Goal: Transaction & Acquisition: Purchase product/service

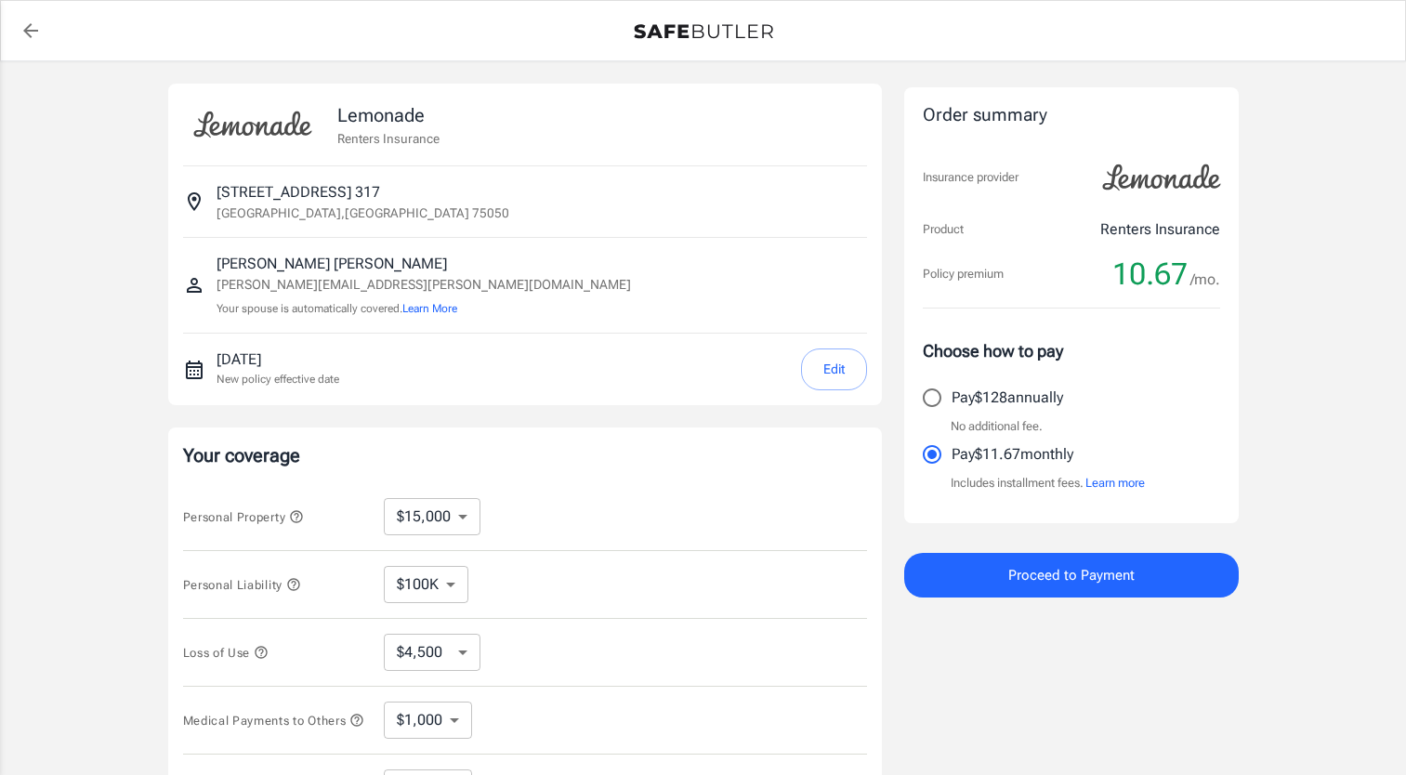
select select "15000"
select select "500"
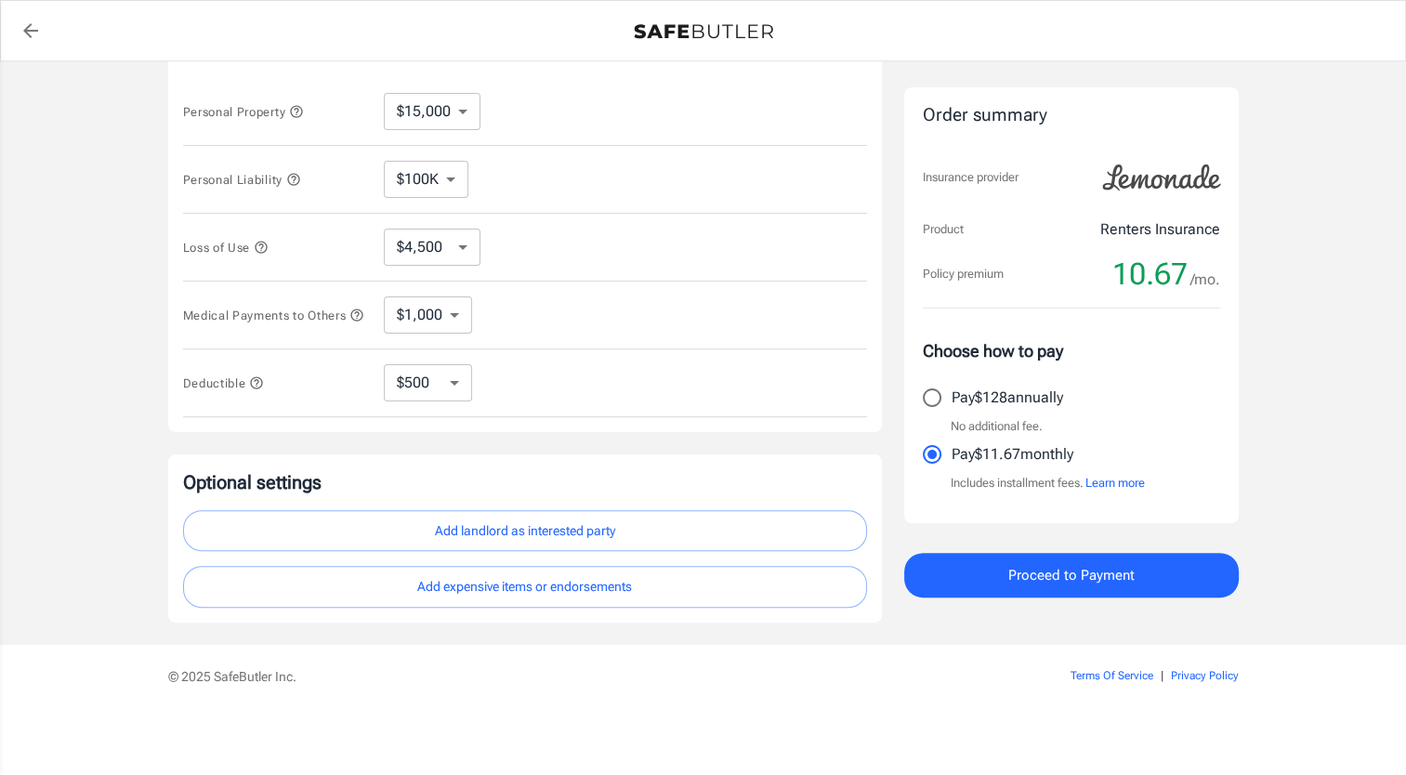
scroll to position [409, 0]
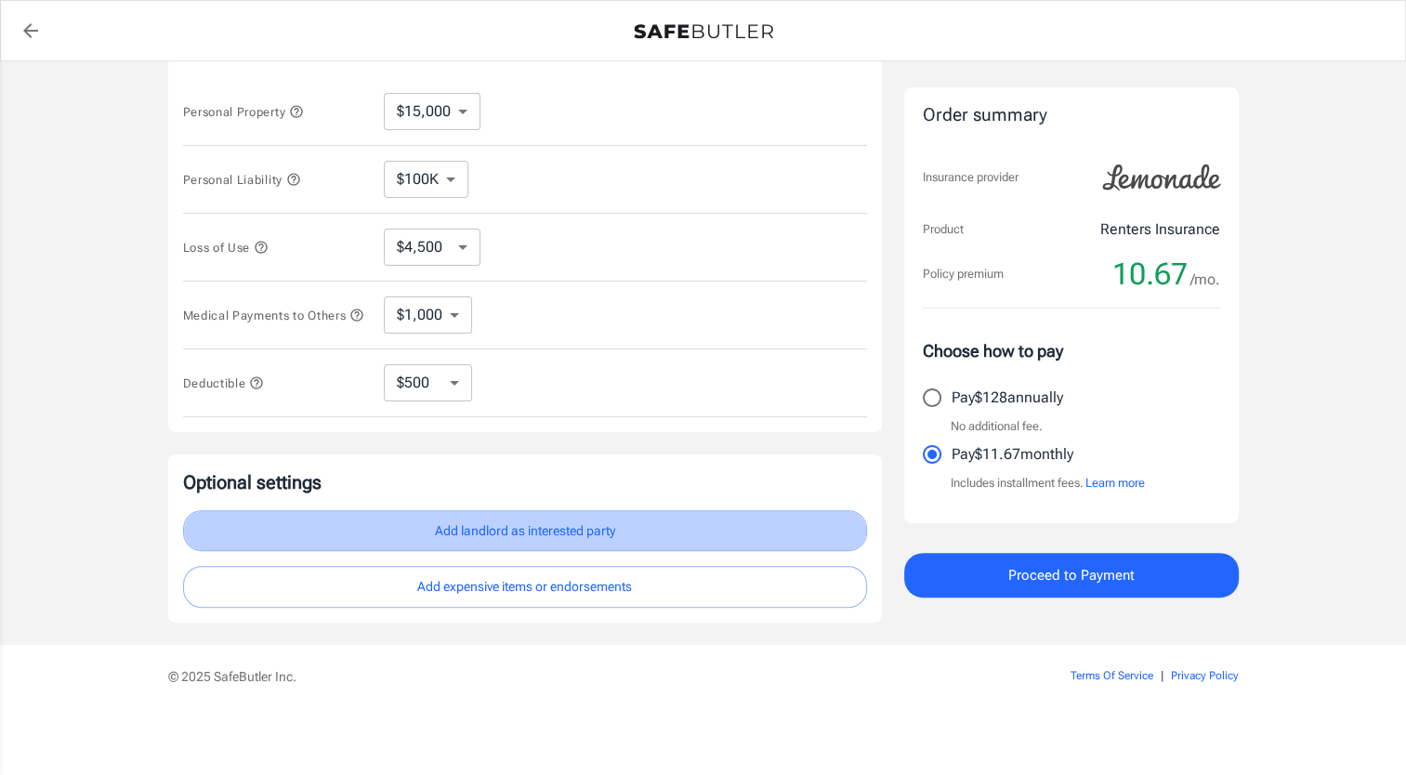
click at [561, 531] on button "Add landlord as interested party" at bounding box center [525, 531] width 684 height 42
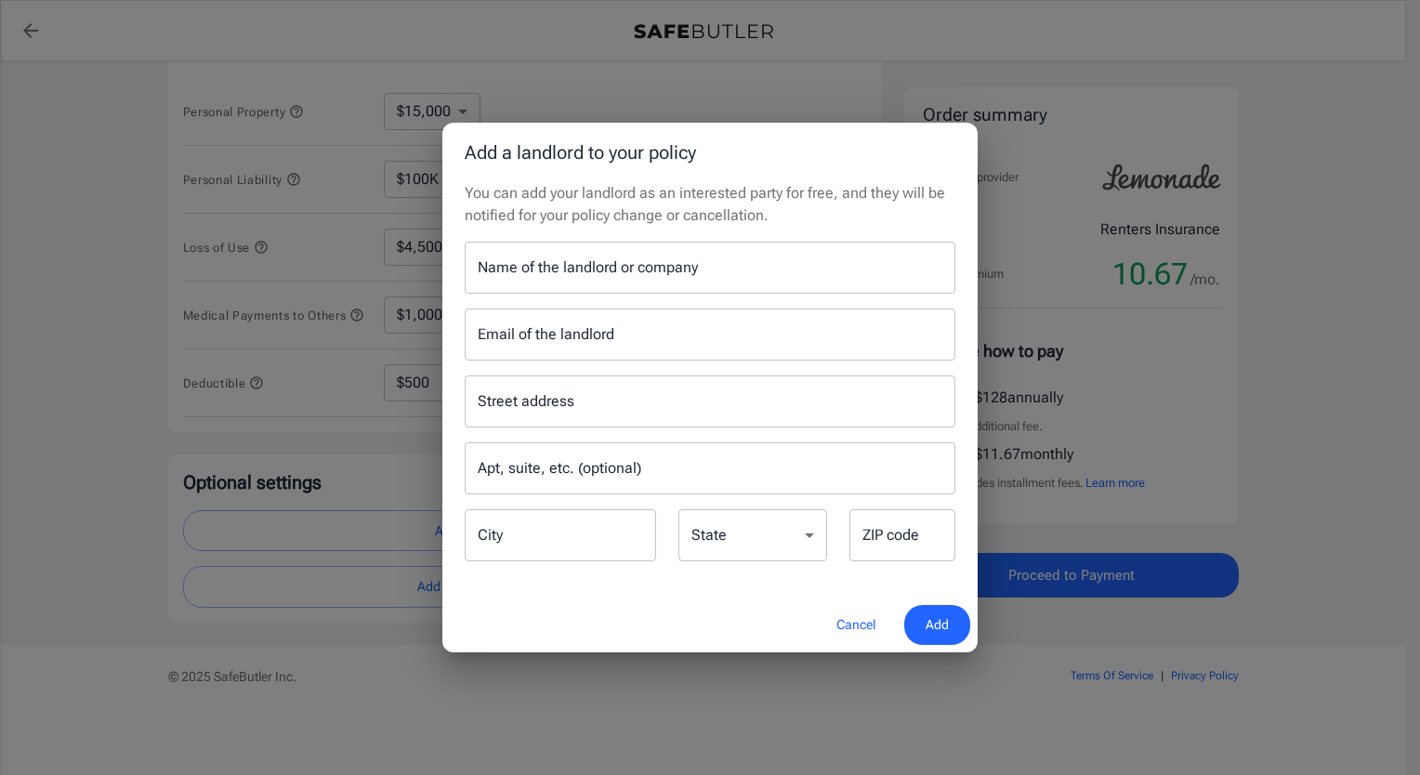
click at [565, 274] on input "Name of the landlord or company" at bounding box center [710, 268] width 491 height 52
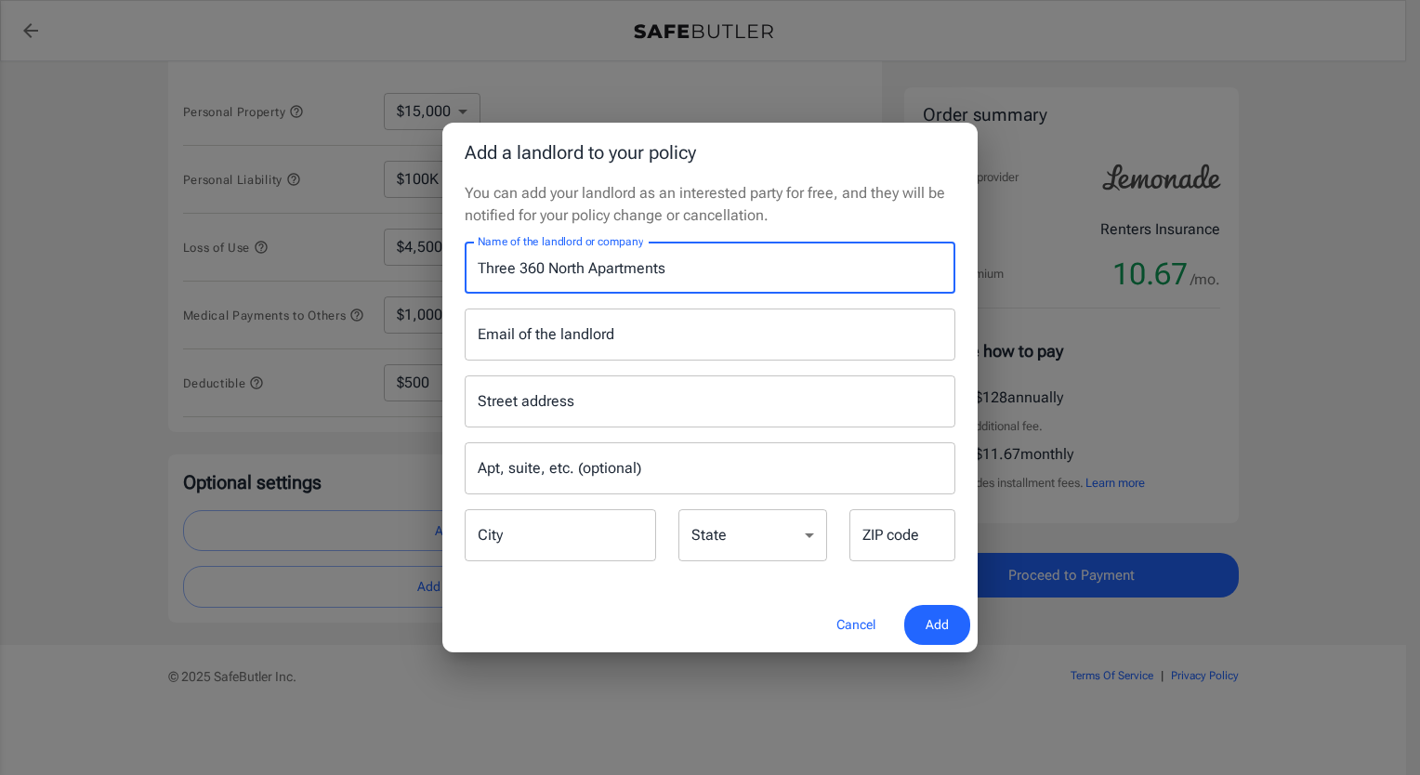
type input "Three 360 North Apartments"
click at [556, 336] on input "Email of the landlord" at bounding box center [710, 335] width 491 height 52
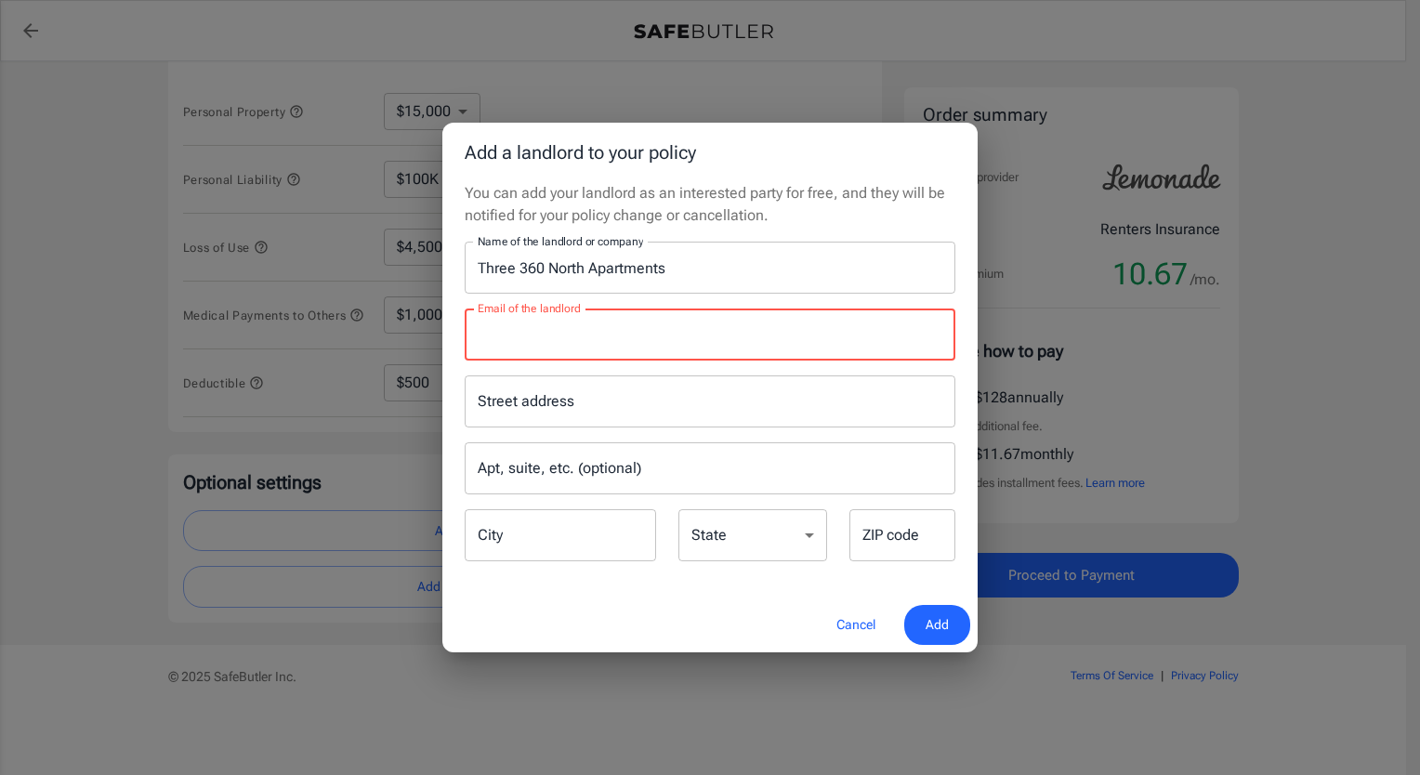
paste input "[EMAIL_ADDRESS][DOMAIN_NAME]"
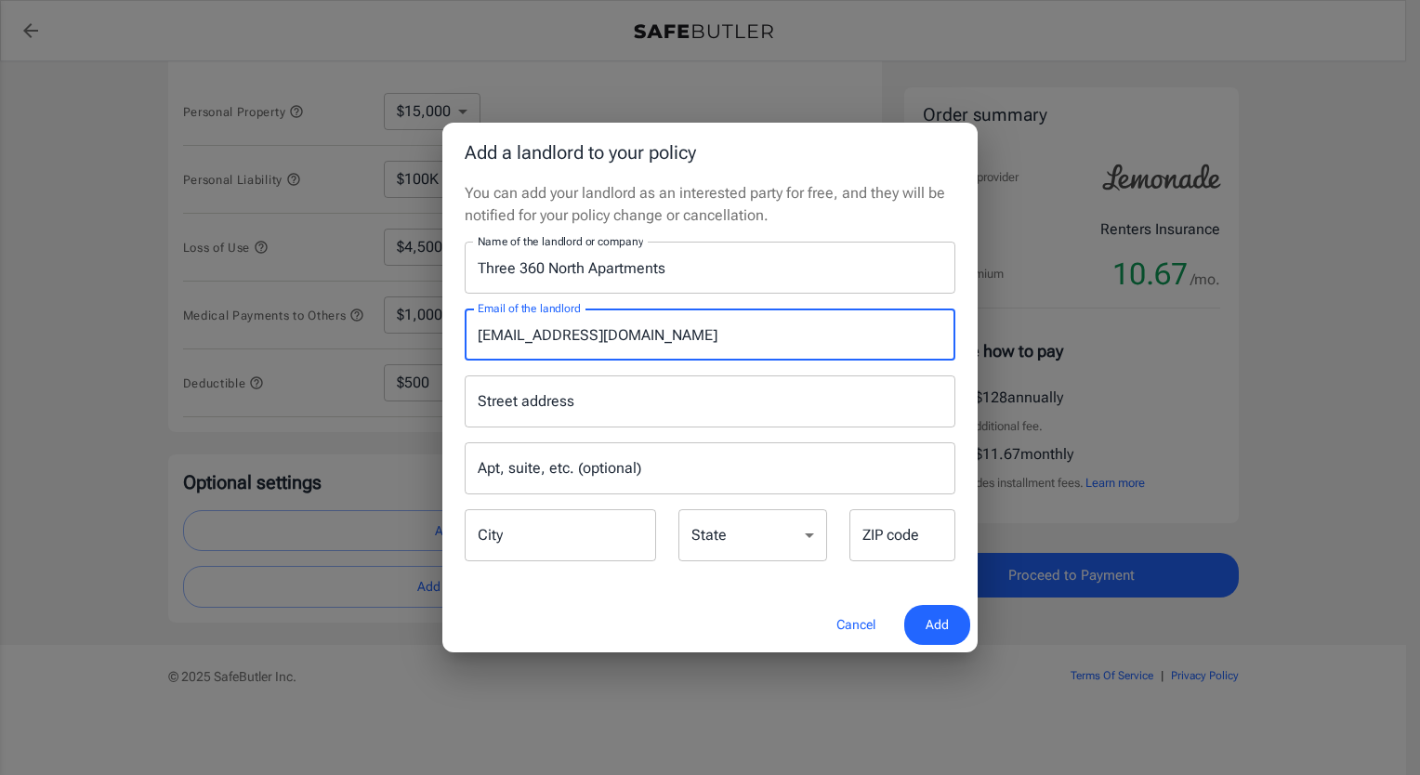
type input "[EMAIL_ADDRESS][DOMAIN_NAME]"
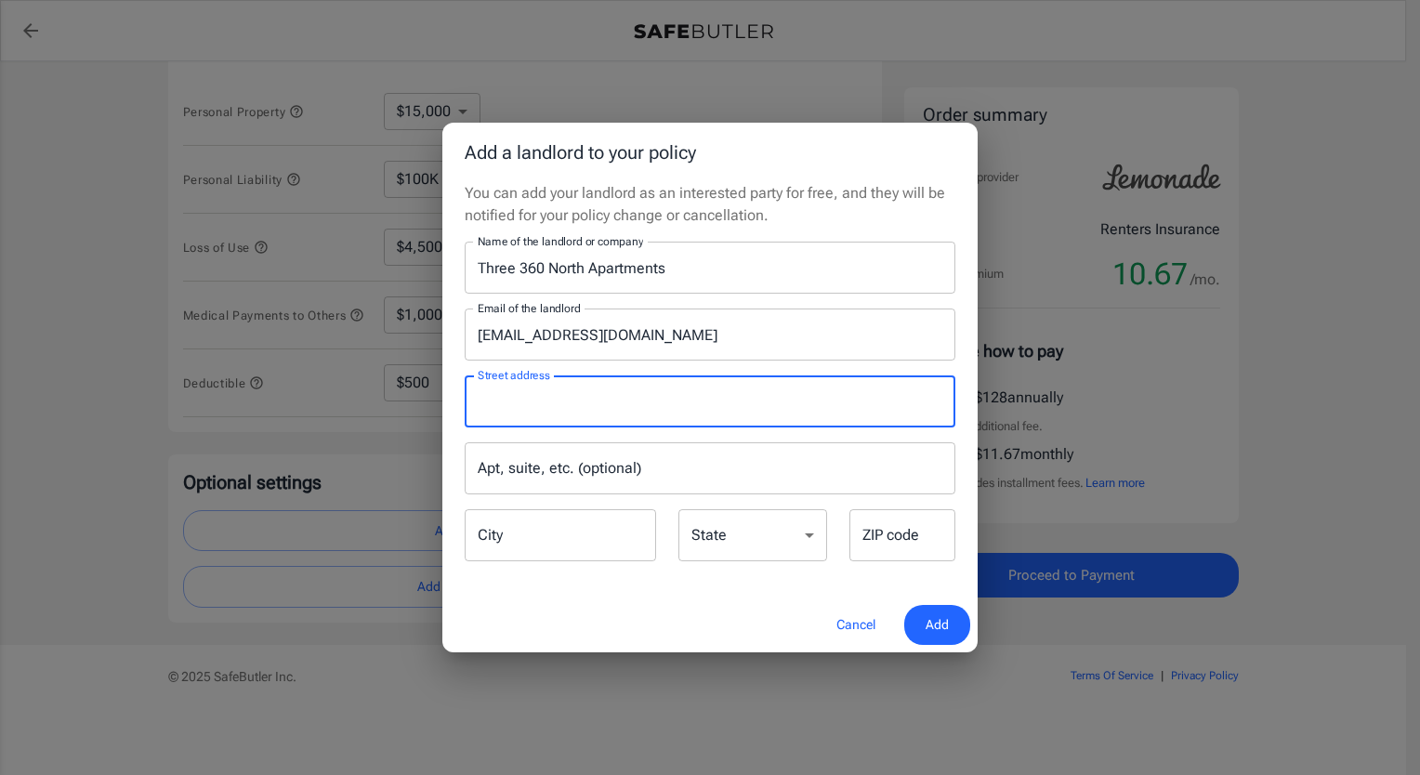
click at [534, 398] on input "Street address" at bounding box center [710, 401] width 474 height 35
drag, startPoint x: 749, startPoint y: 402, endPoint x: 580, endPoint y: 403, distance: 169.2
click at [580, 403] on input "[STREET_ADDRESS][US_STATE]" at bounding box center [696, 401] width 446 height 35
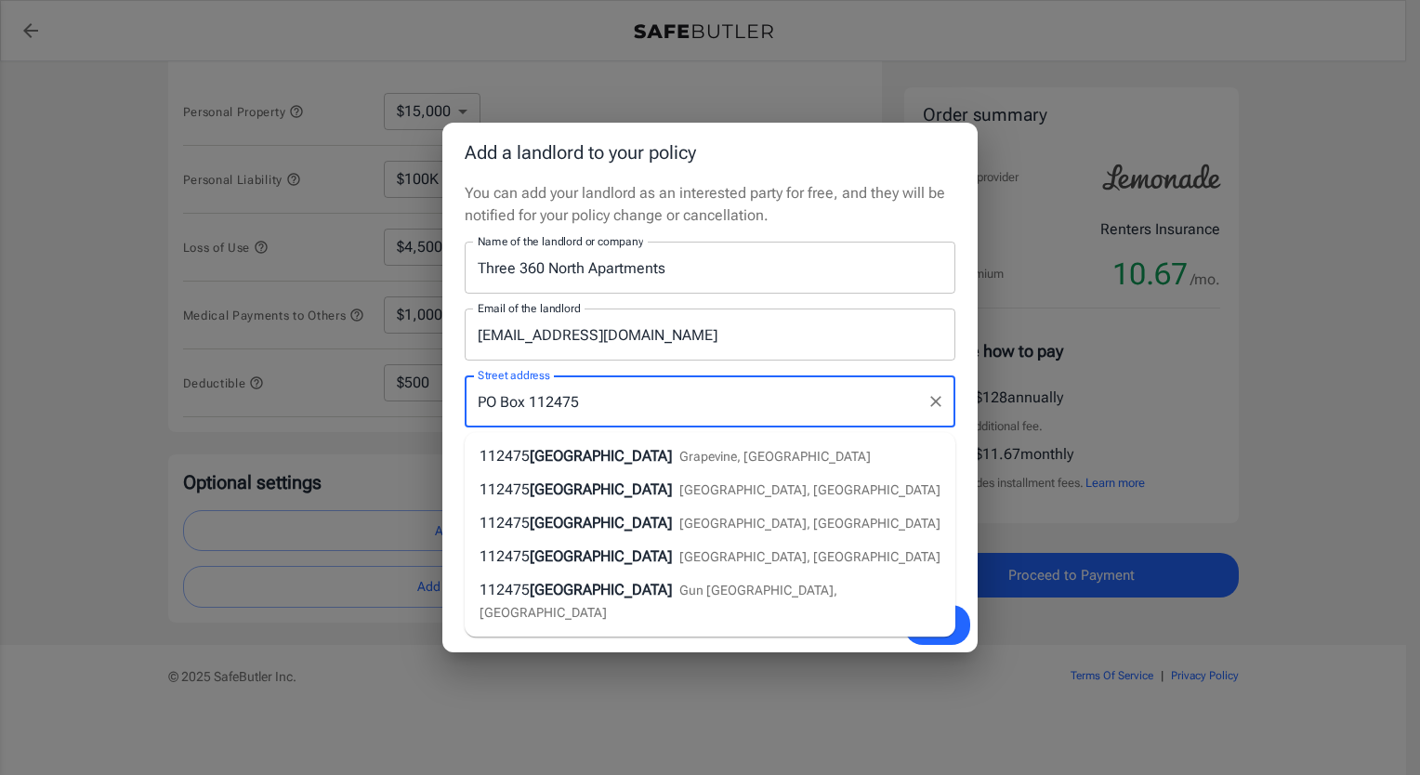
type input "PO Box 112475"
click at [852, 326] on input "[EMAIL_ADDRESS][DOMAIN_NAME]" at bounding box center [710, 335] width 491 height 52
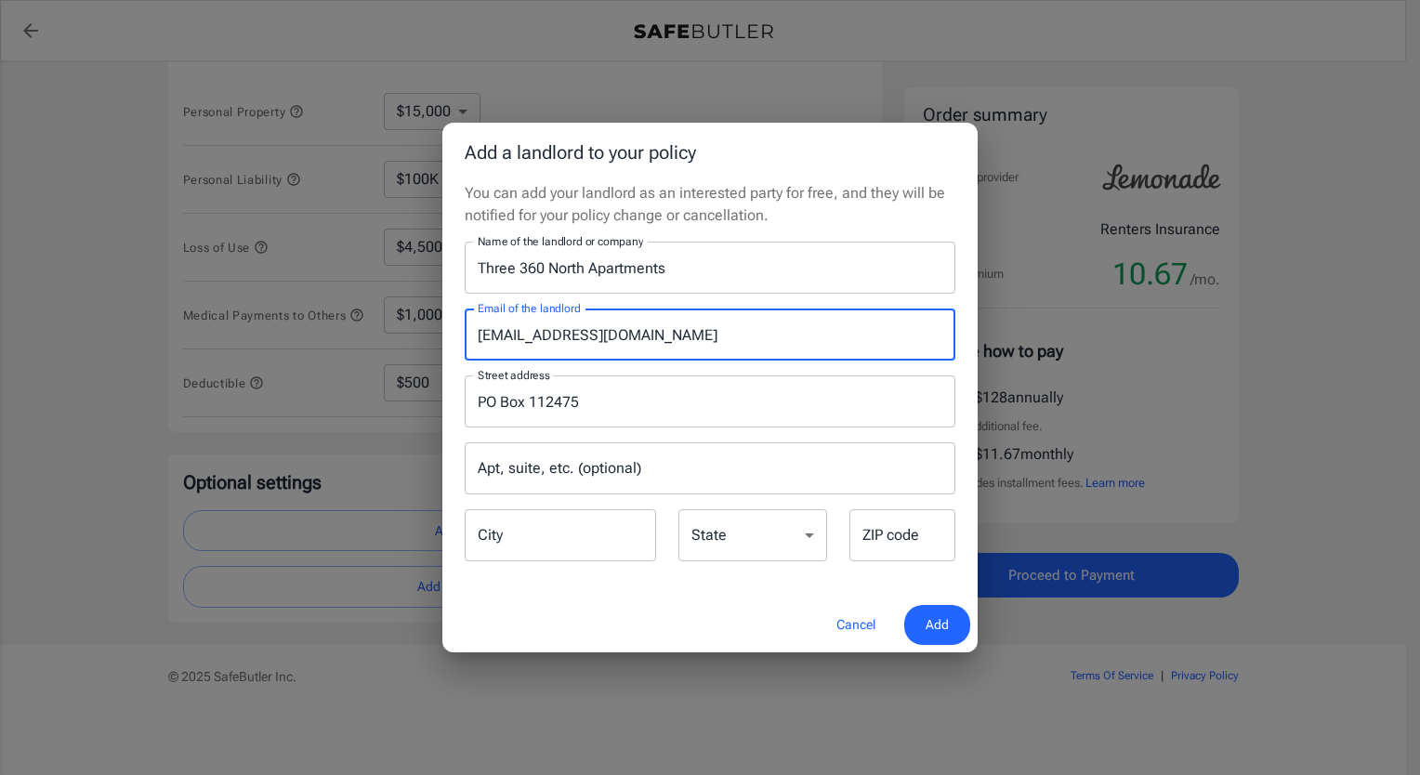
click at [540, 538] on input "City" at bounding box center [560, 535] width 191 height 52
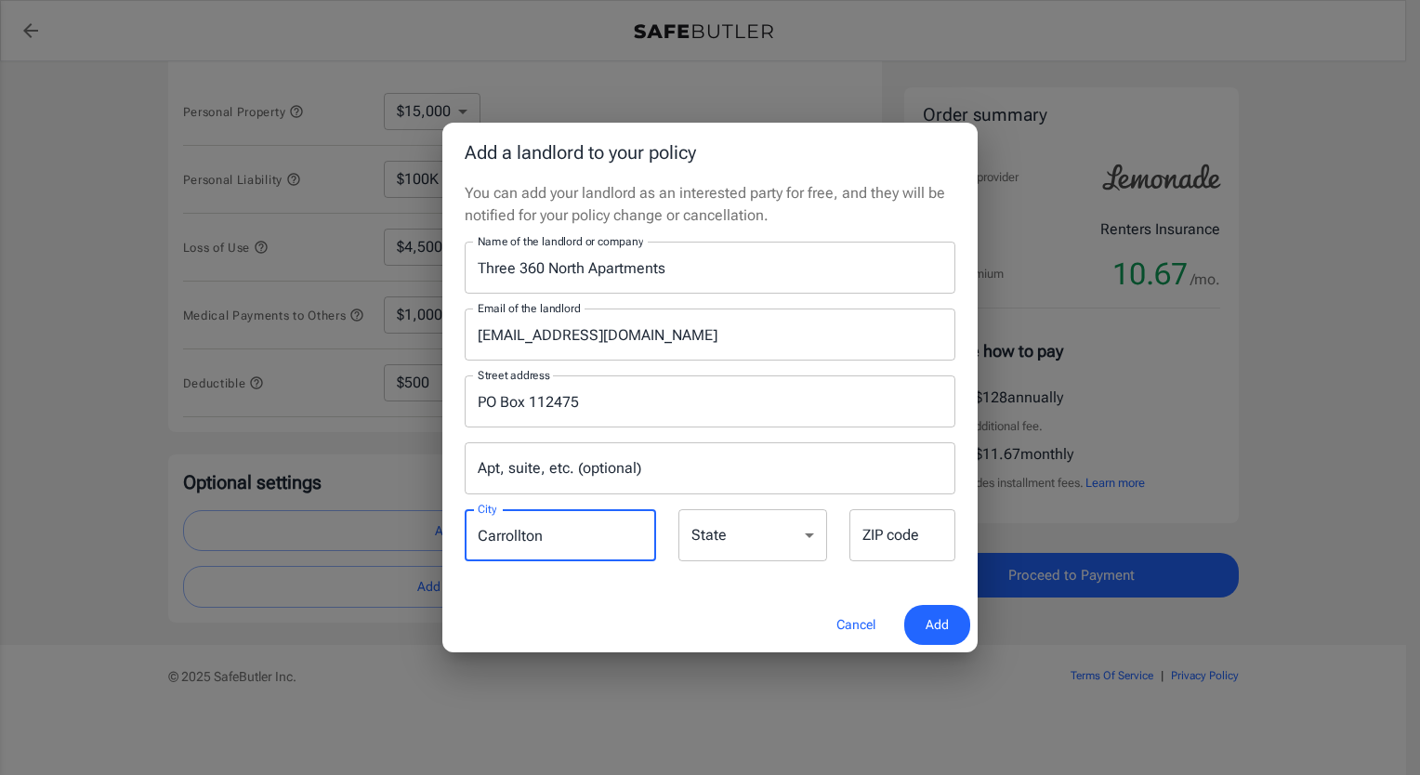
type input "Carrollton"
click at [809, 528] on select "[US_STATE] [US_STATE] [US_STATE] [US_STATE] [US_STATE] [US_STATE] [US_STATE] [U…" at bounding box center [753, 535] width 149 height 52
select select "[GEOGRAPHIC_DATA]"
click at [679, 509] on select "[US_STATE] [US_STATE] [US_STATE] [US_STATE] [US_STATE] [US_STATE] [US_STATE] [U…" at bounding box center [753, 535] width 149 height 52
click at [883, 532] on input "ZIP code" at bounding box center [903, 535] width 106 height 52
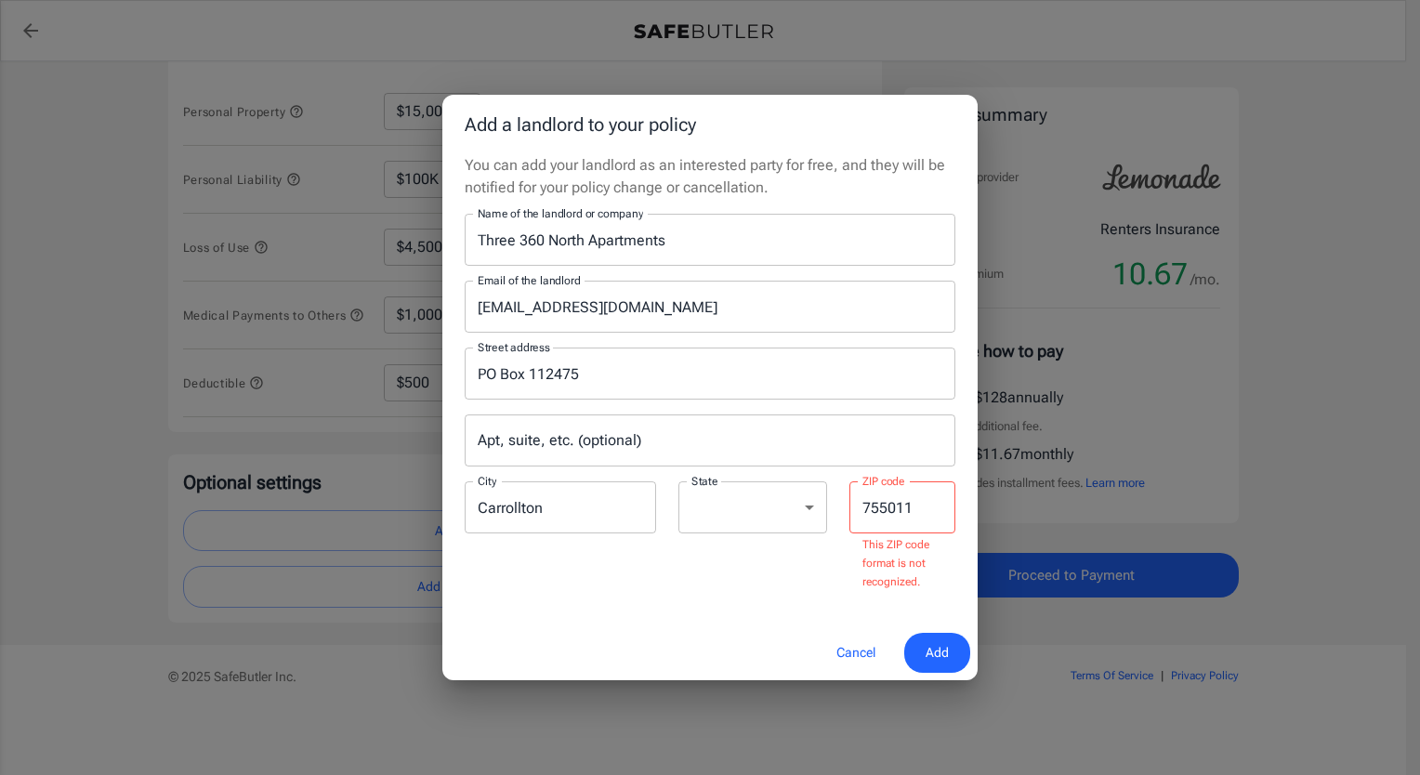
click at [942, 627] on div "Cancel Add" at bounding box center [709, 653] width 535 height 55
drag, startPoint x: 922, startPoint y: 508, endPoint x: 851, endPoint y: 511, distance: 71.7
click at [851, 511] on input "755011" at bounding box center [903, 508] width 106 height 52
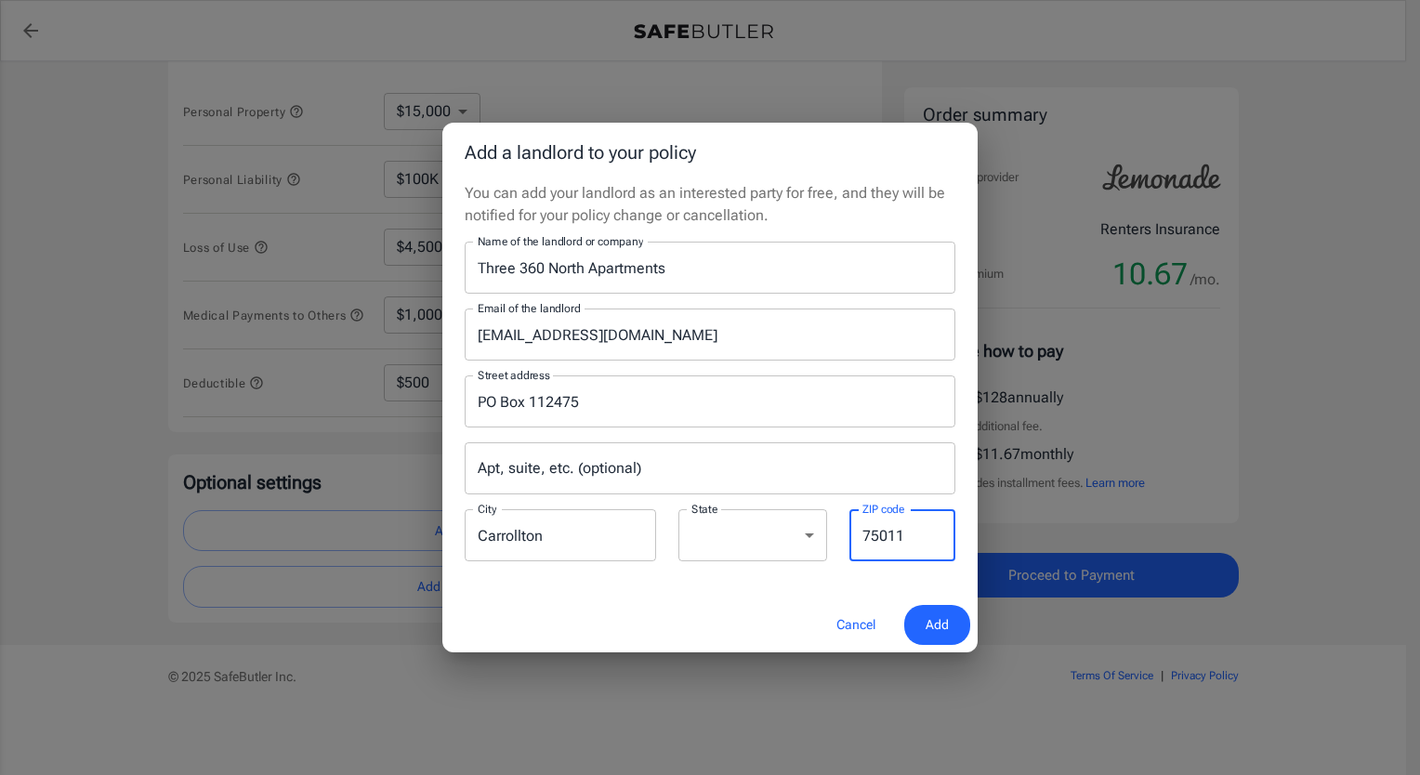
type input "75011"
click at [941, 623] on span "Add" at bounding box center [937, 625] width 23 height 23
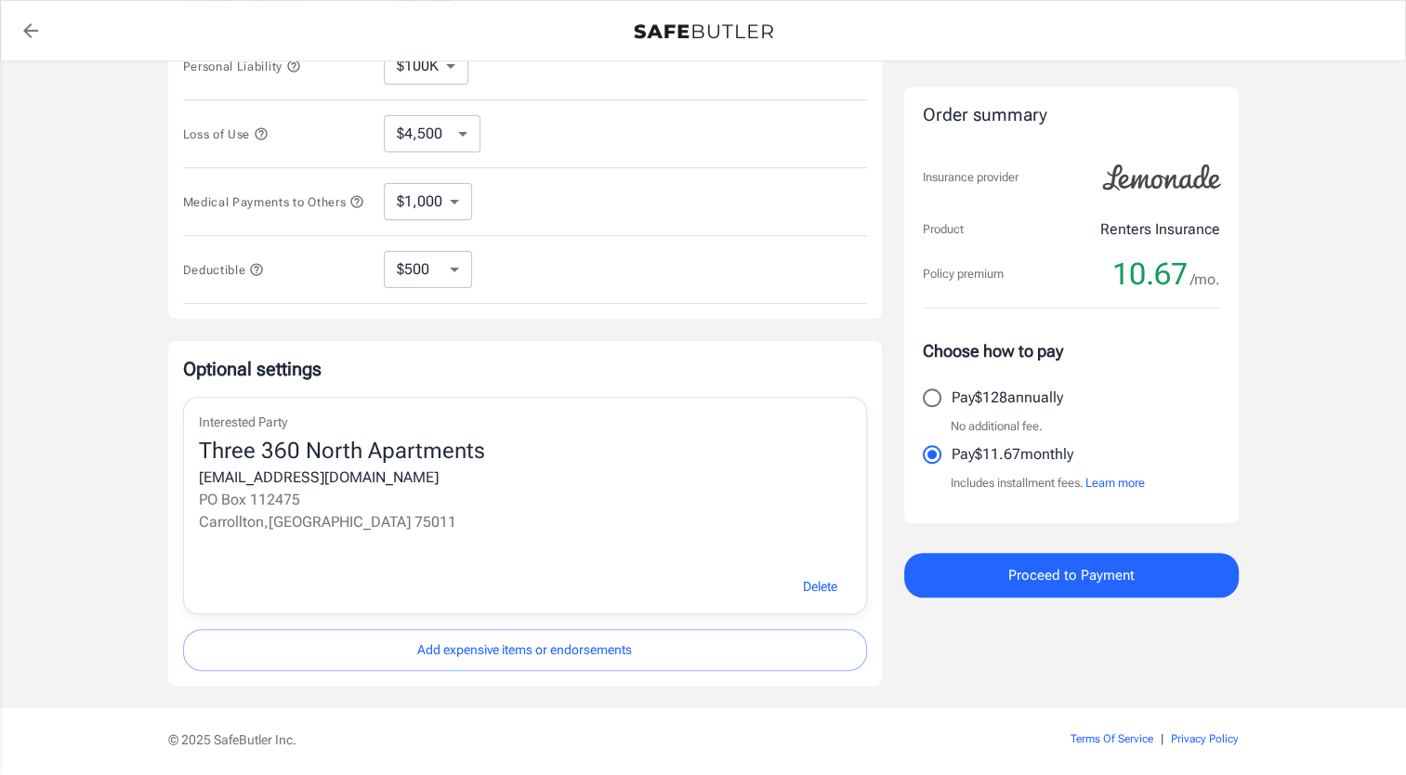
scroll to position [586, 0]
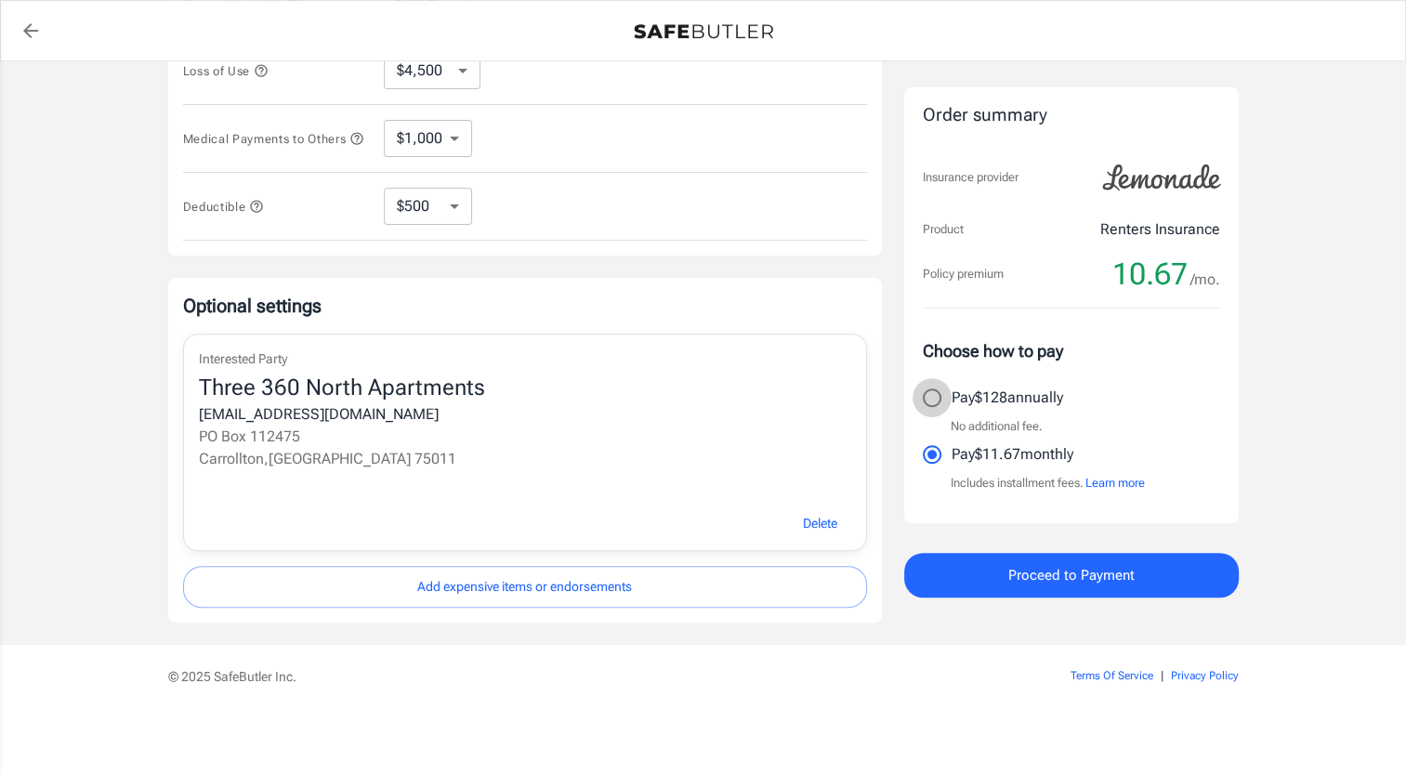
click at [931, 392] on input "Pay $128 annually" at bounding box center [932, 397] width 39 height 39
radio input "true"
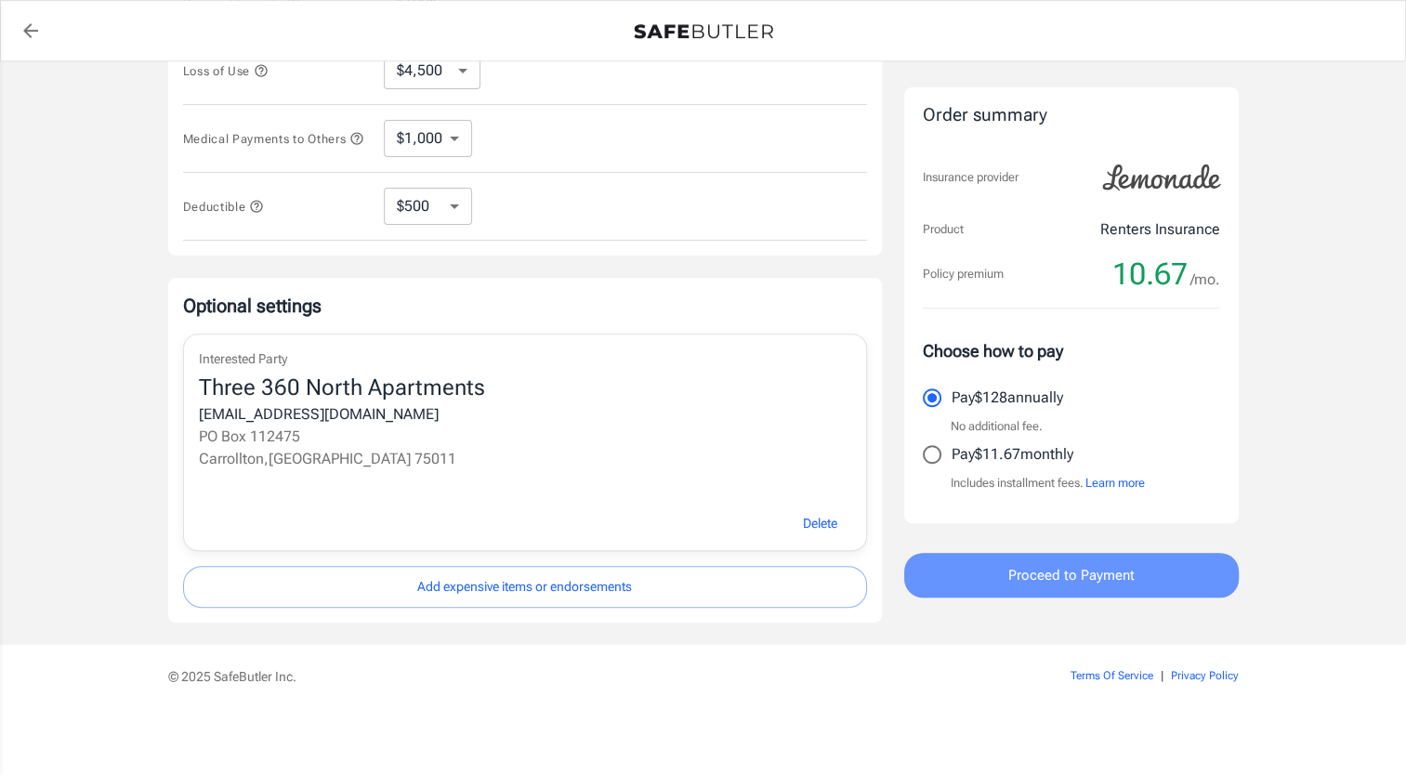
click at [1049, 573] on span "Proceed to Payment" at bounding box center [1072, 575] width 126 height 24
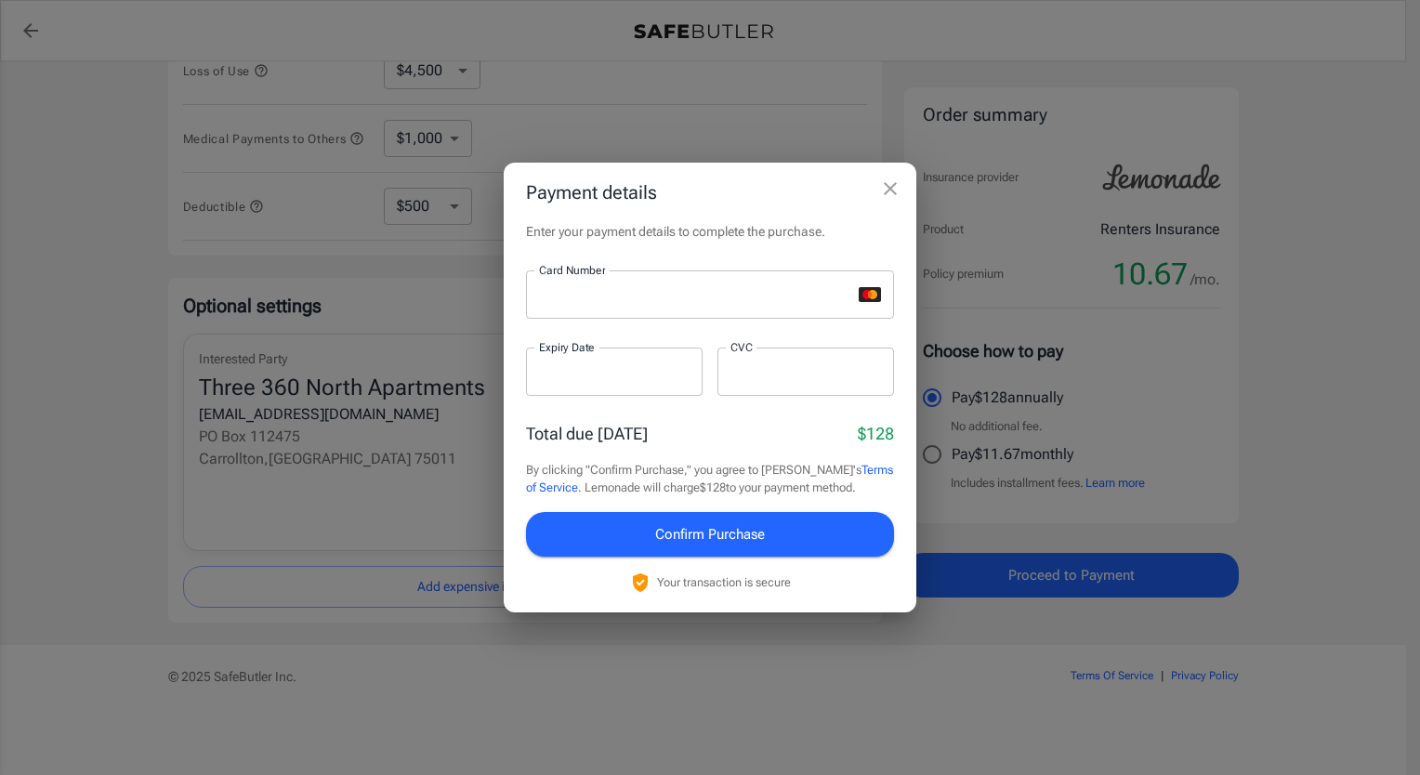
click at [522, 335] on div "Enter your payment details to complete the purchase. Card Number Card Number ​ …" at bounding box center [710, 417] width 413 height 390
click at [645, 431] on div "Total due [DATE] $128" at bounding box center [710, 433] width 368 height 25
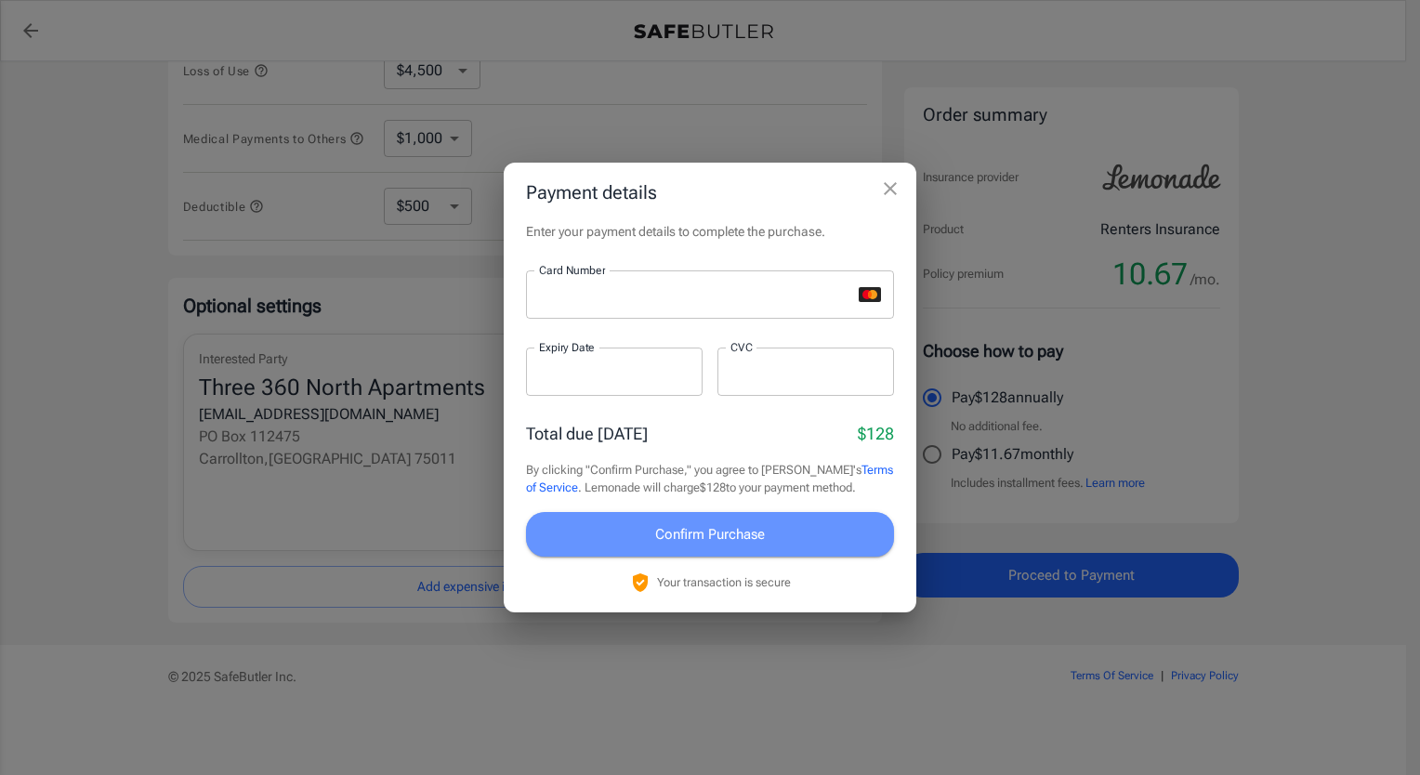
click at [701, 536] on span "Confirm Purchase" at bounding box center [710, 534] width 110 height 24
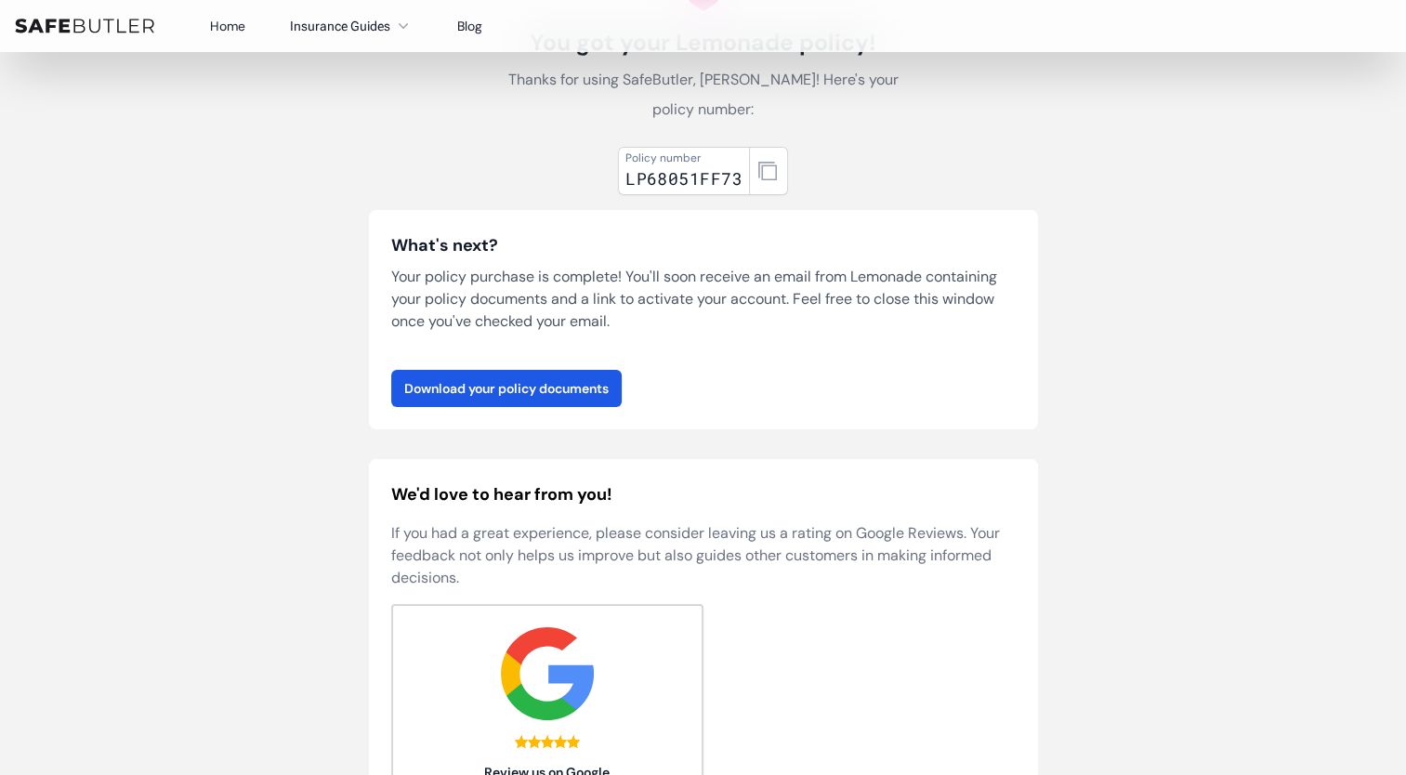
scroll to position [93, 0]
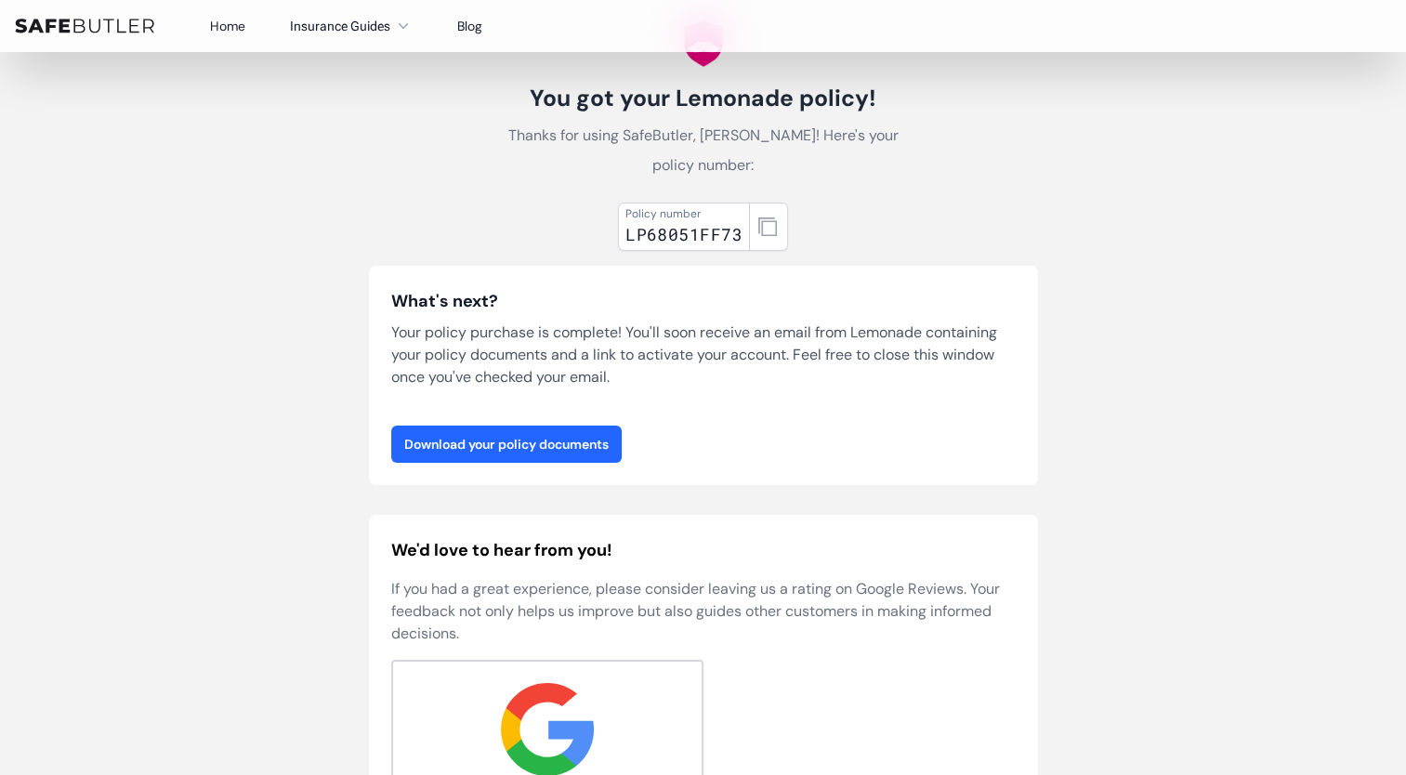
click at [514, 443] on link "Download your policy documents" at bounding box center [506, 444] width 231 height 37
